Goal: Information Seeking & Learning: Learn about a topic

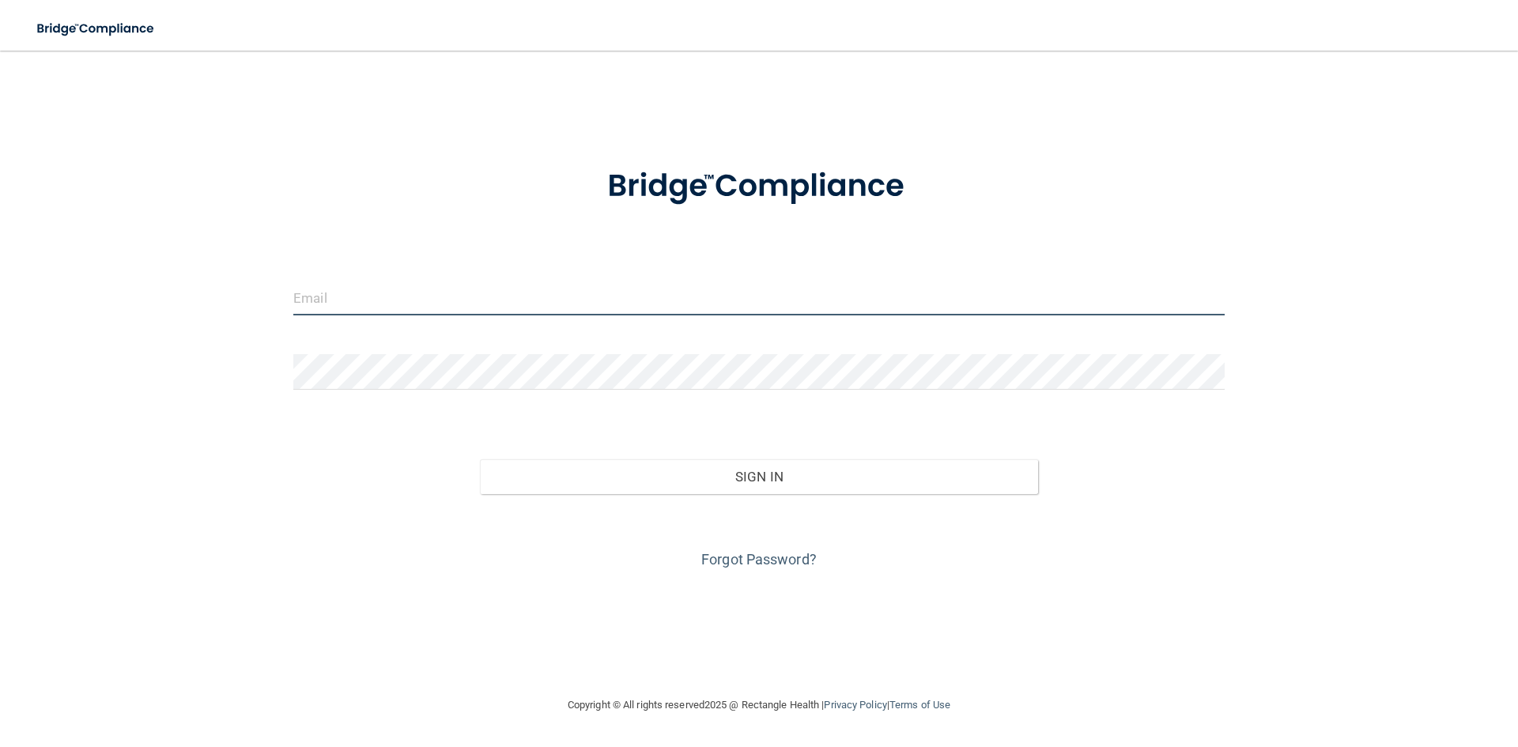
click at [401, 285] on input "email" at bounding box center [758, 298] width 931 height 36
type input "[EMAIL_ADDRESS][DOMAIN_NAME]"
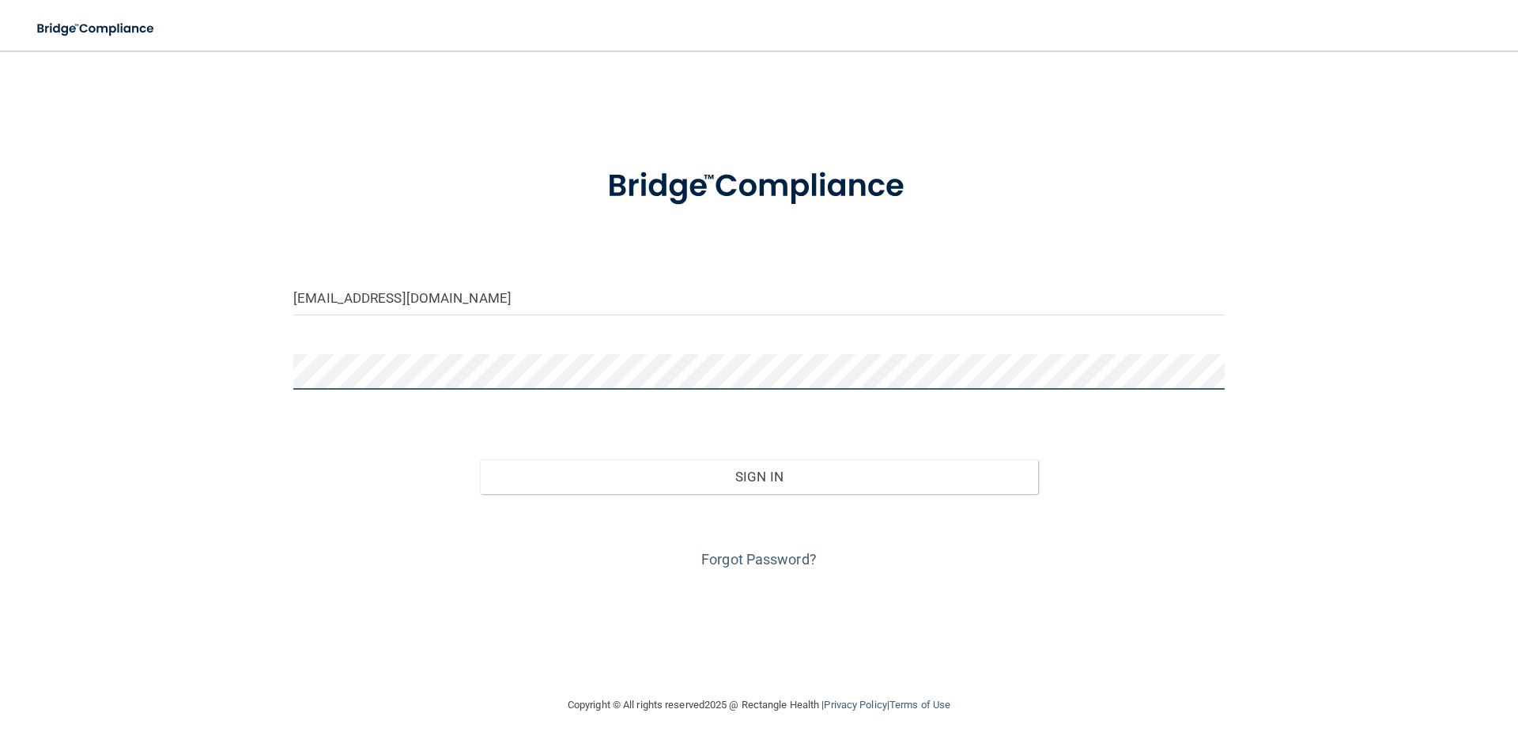
click at [480, 459] on button "Sign In" at bounding box center [759, 476] width 559 height 35
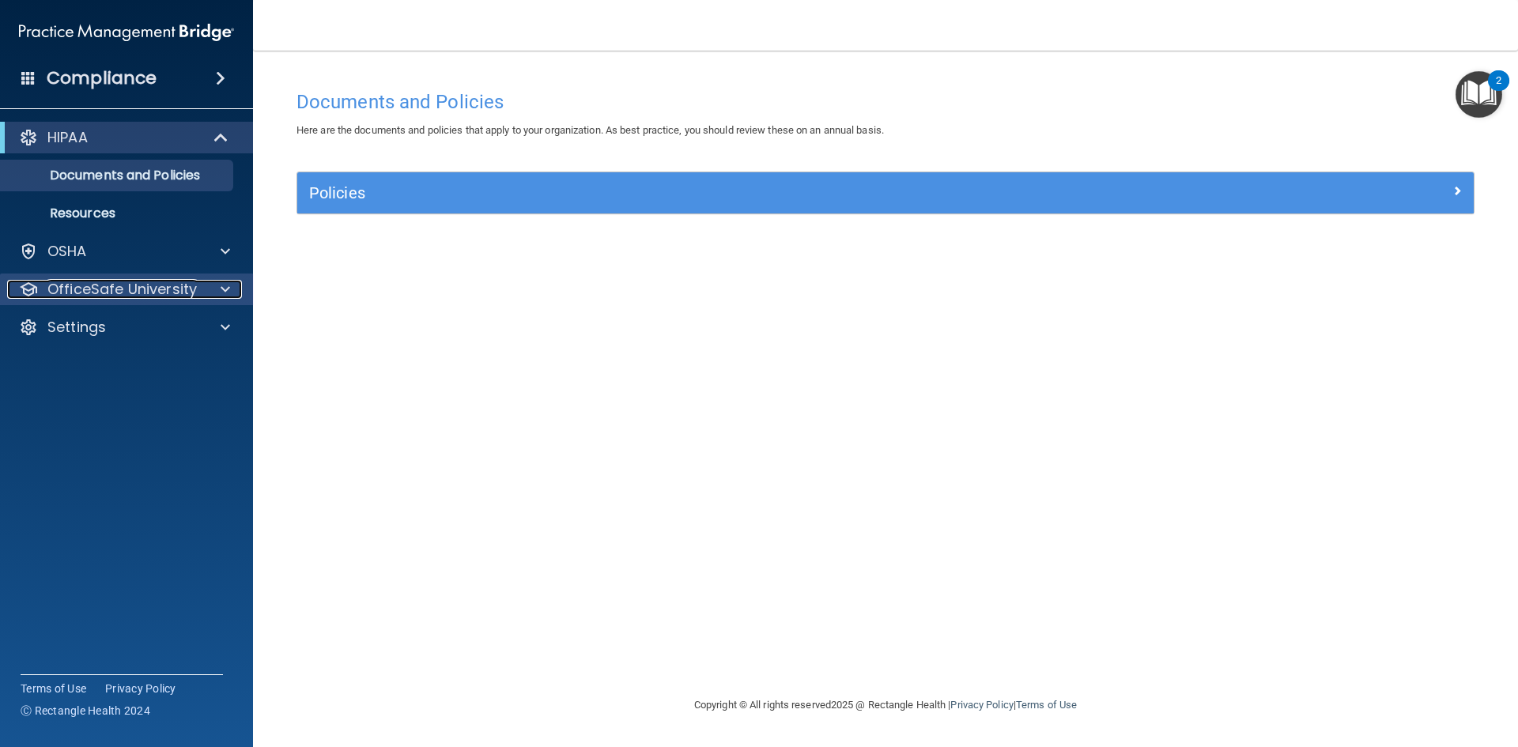
click at [87, 293] on p "OfficeSafe University" at bounding box center [121, 289] width 149 height 19
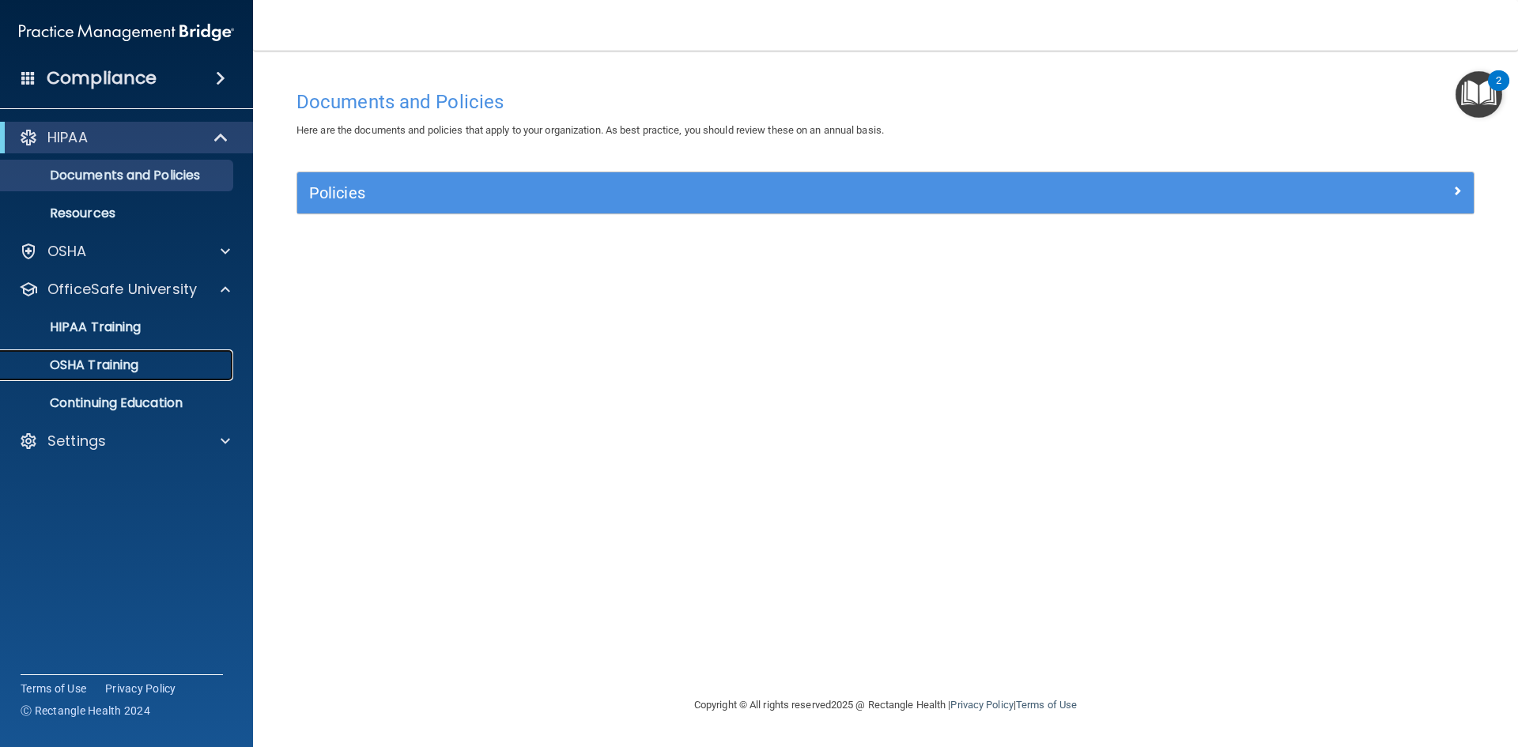
click at [104, 372] on p "OSHA Training" at bounding box center [74, 365] width 128 height 16
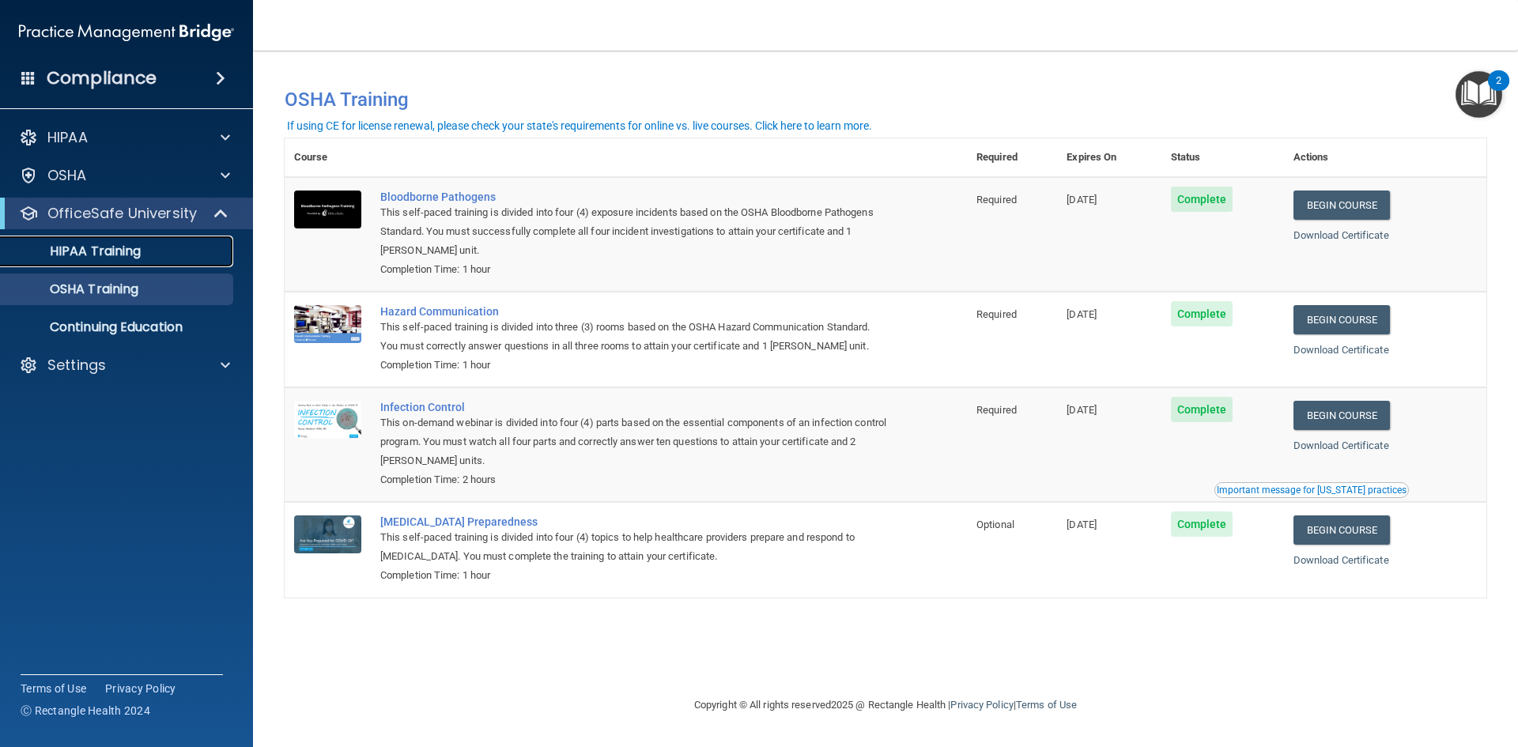
click at [110, 259] on p "HIPAA Training" at bounding box center [75, 252] width 130 height 16
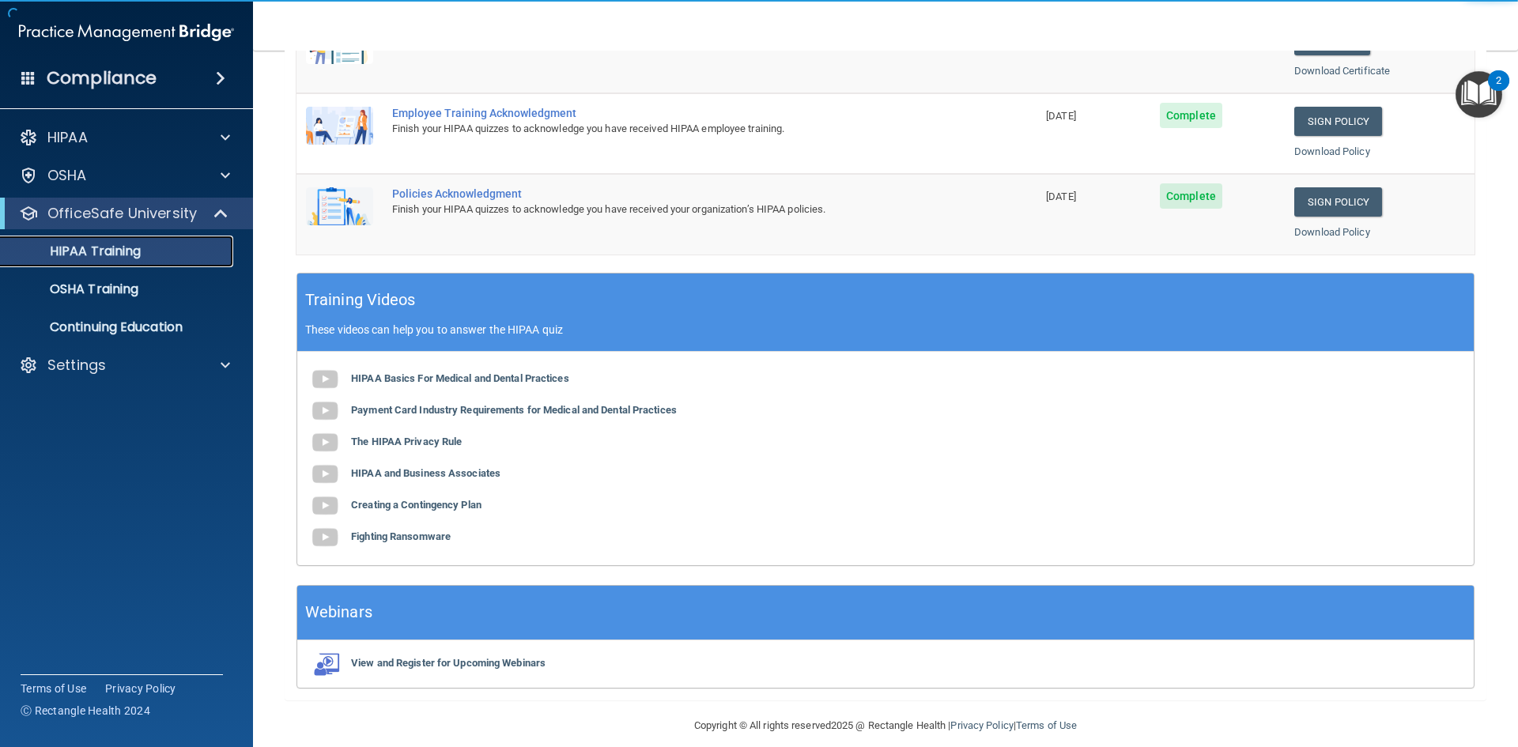
scroll to position [444, 0]
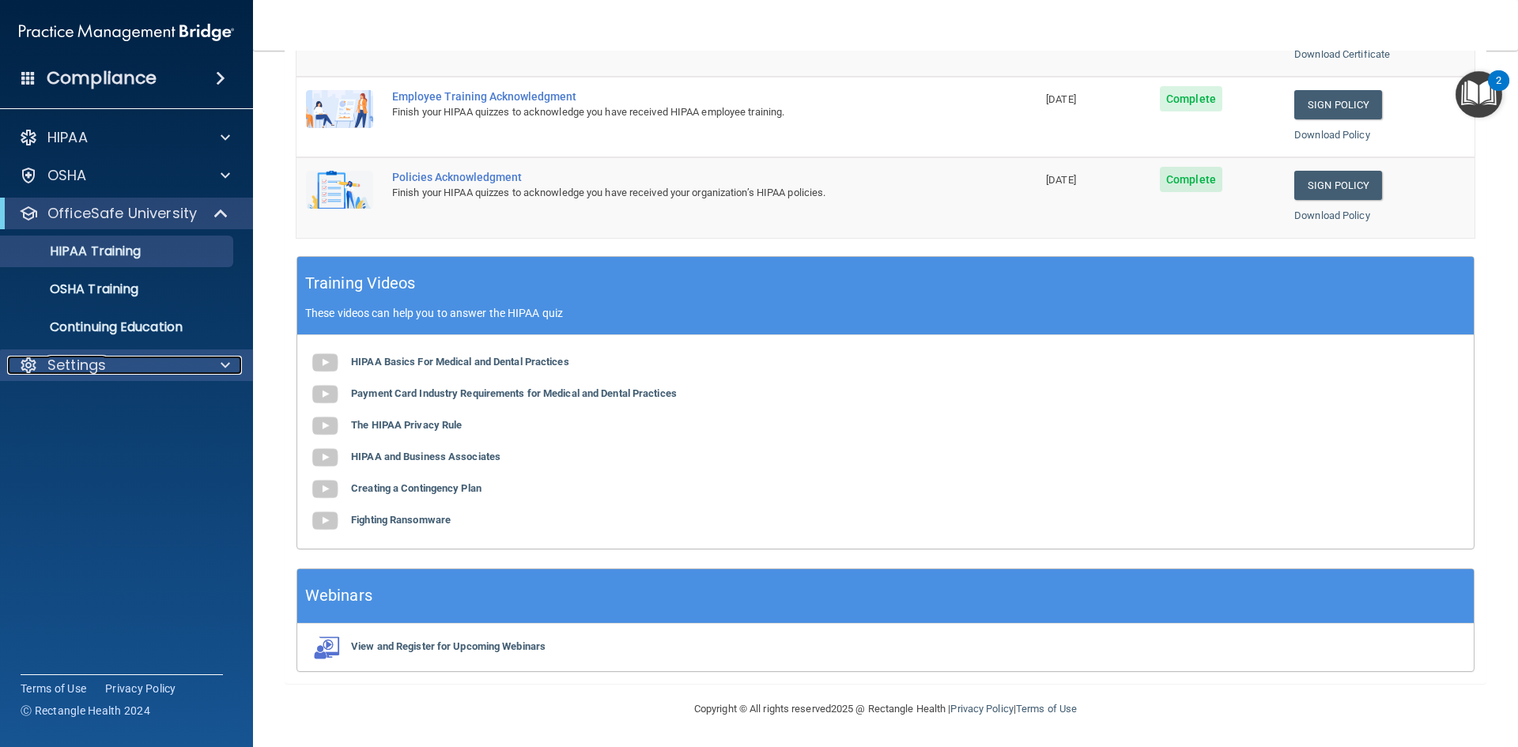
click at [119, 368] on div "Settings" at bounding box center [105, 365] width 196 height 19
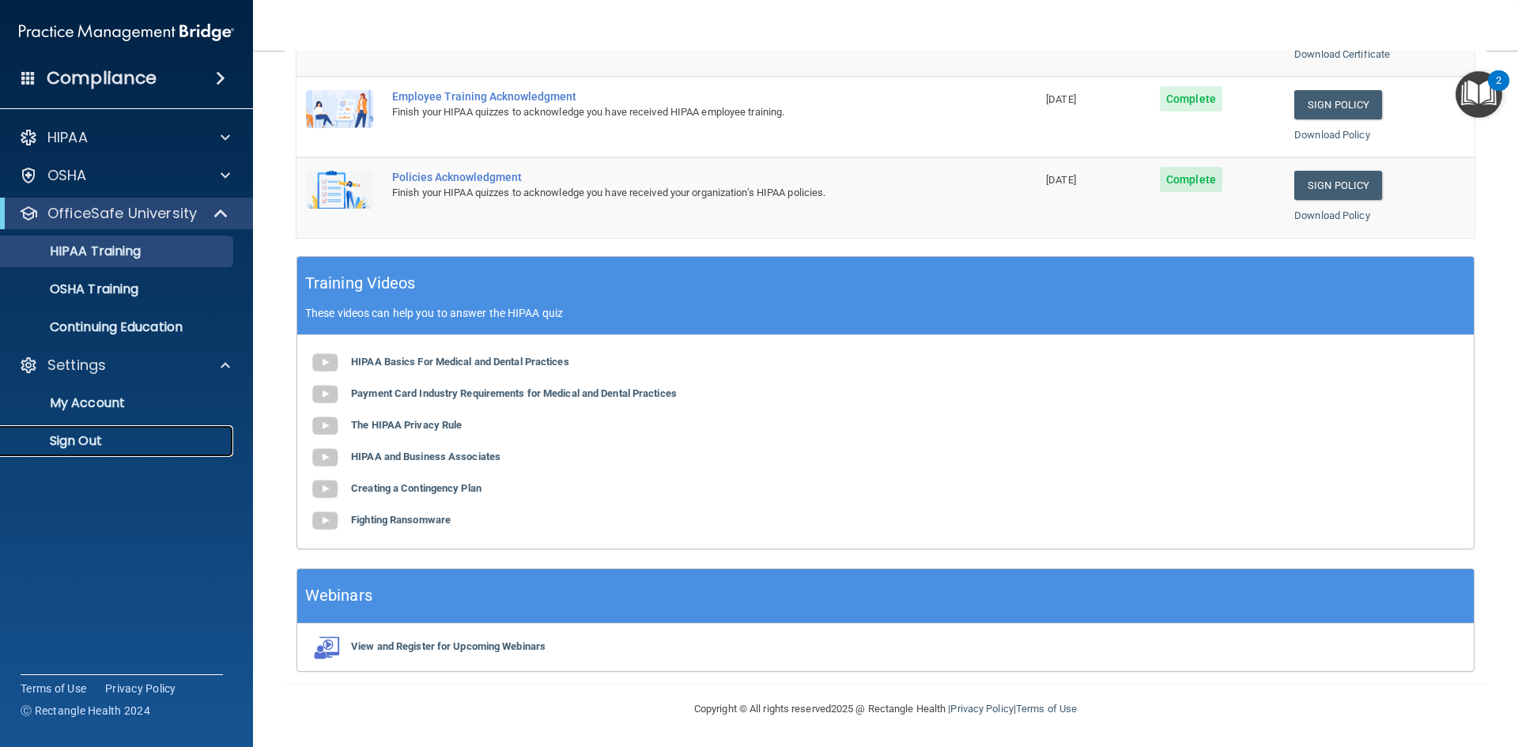
click at [94, 440] on p "Sign Out" at bounding box center [118, 441] width 216 height 16
